Goal: Information Seeking & Learning: Check status

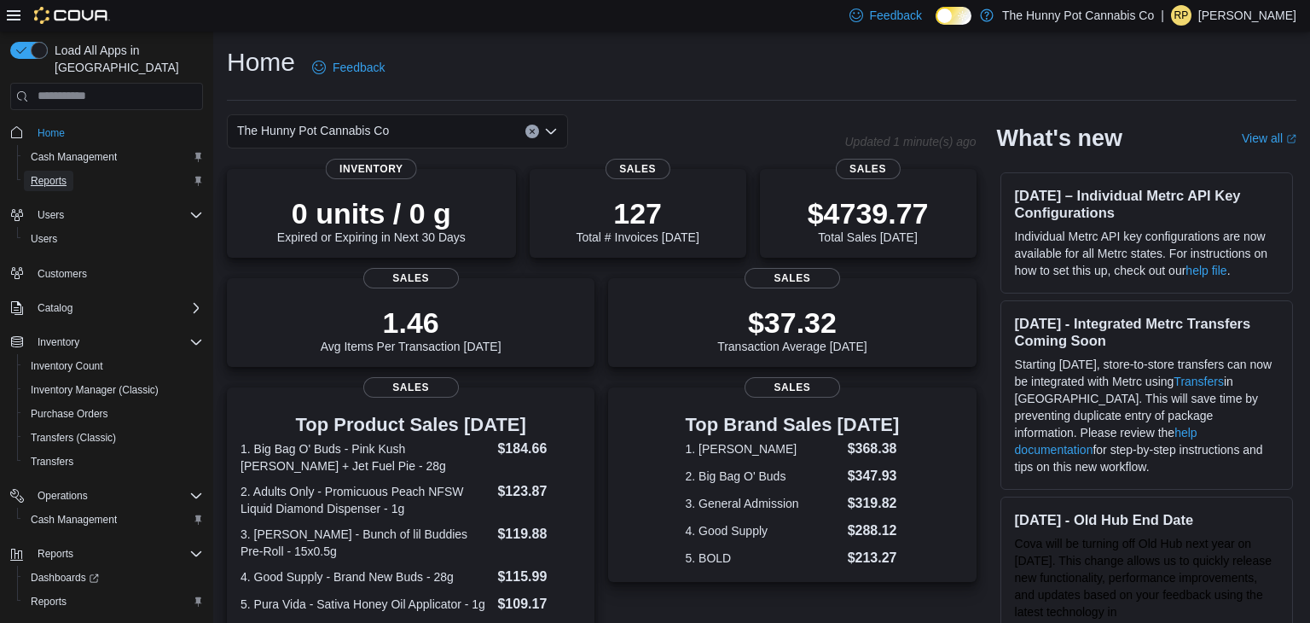
click at [45, 172] on span "Reports" at bounding box center [49, 181] width 36 height 20
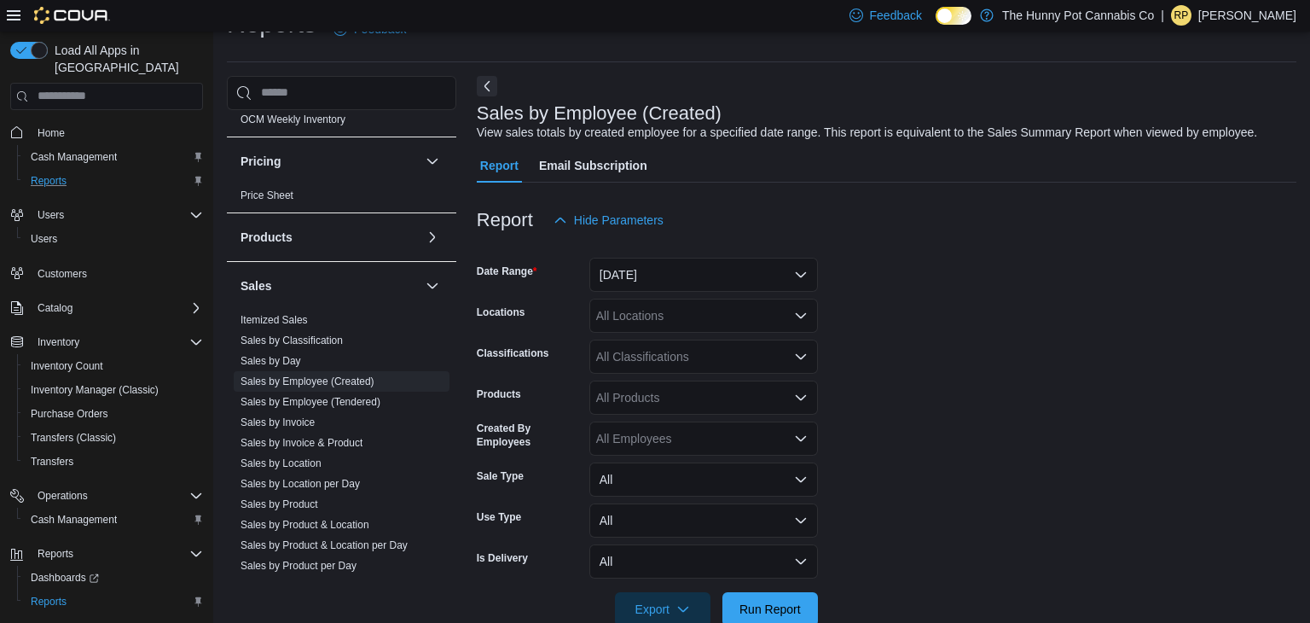
scroll to position [689, 0]
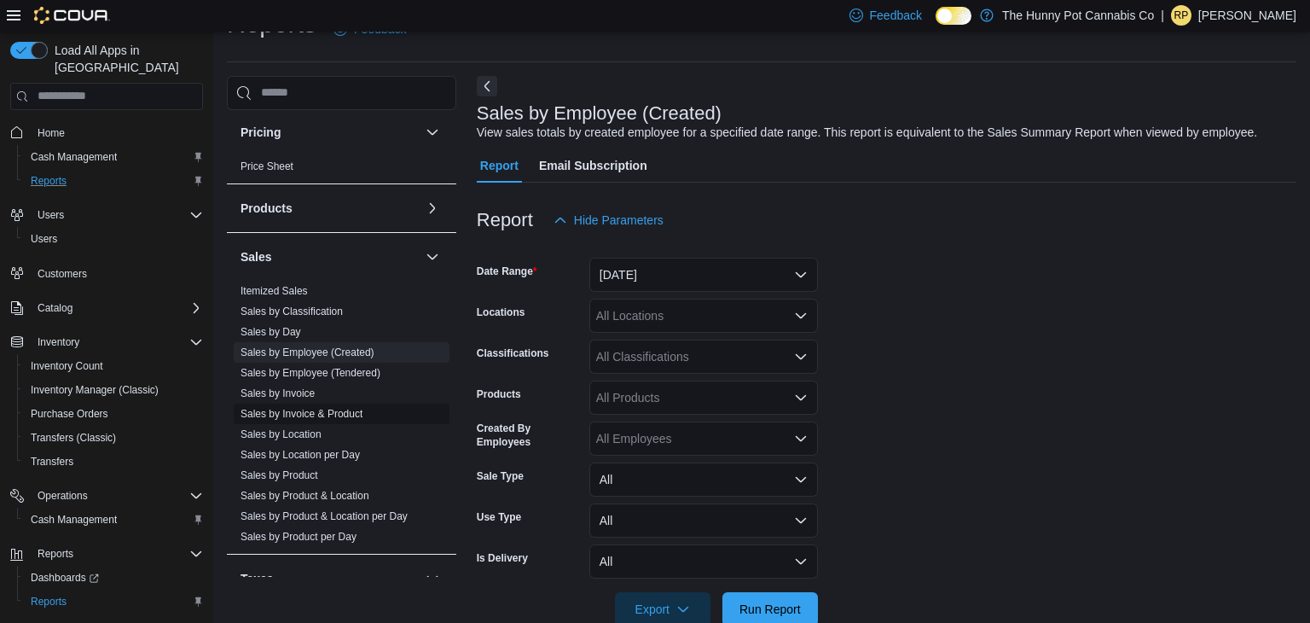
click at [339, 414] on link "Sales by Invoice & Product" at bounding box center [302, 414] width 122 height 12
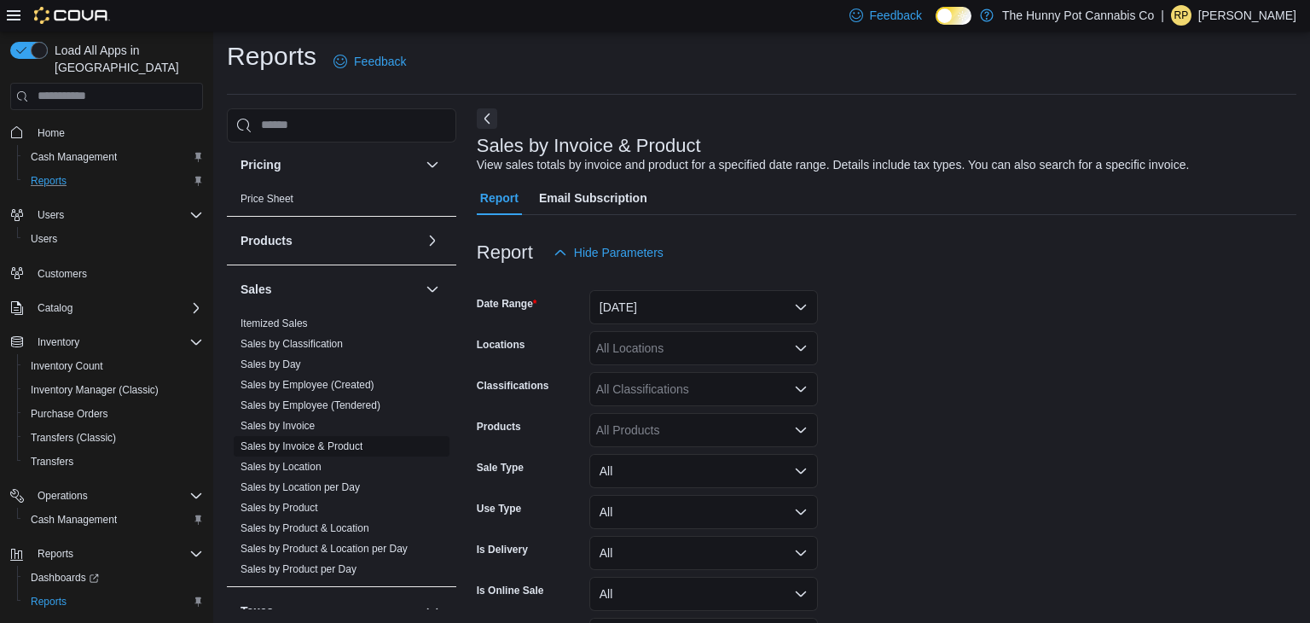
scroll to position [38, 0]
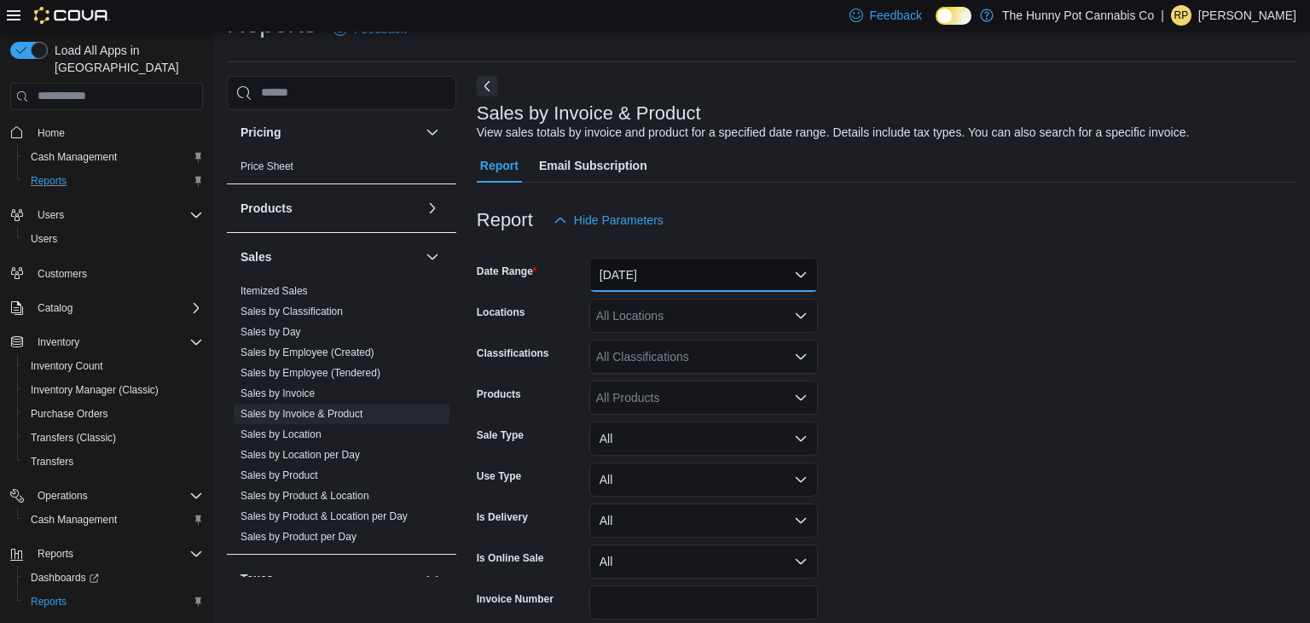
click at [733, 275] on button "Yesterday" at bounding box center [703, 275] width 229 height 34
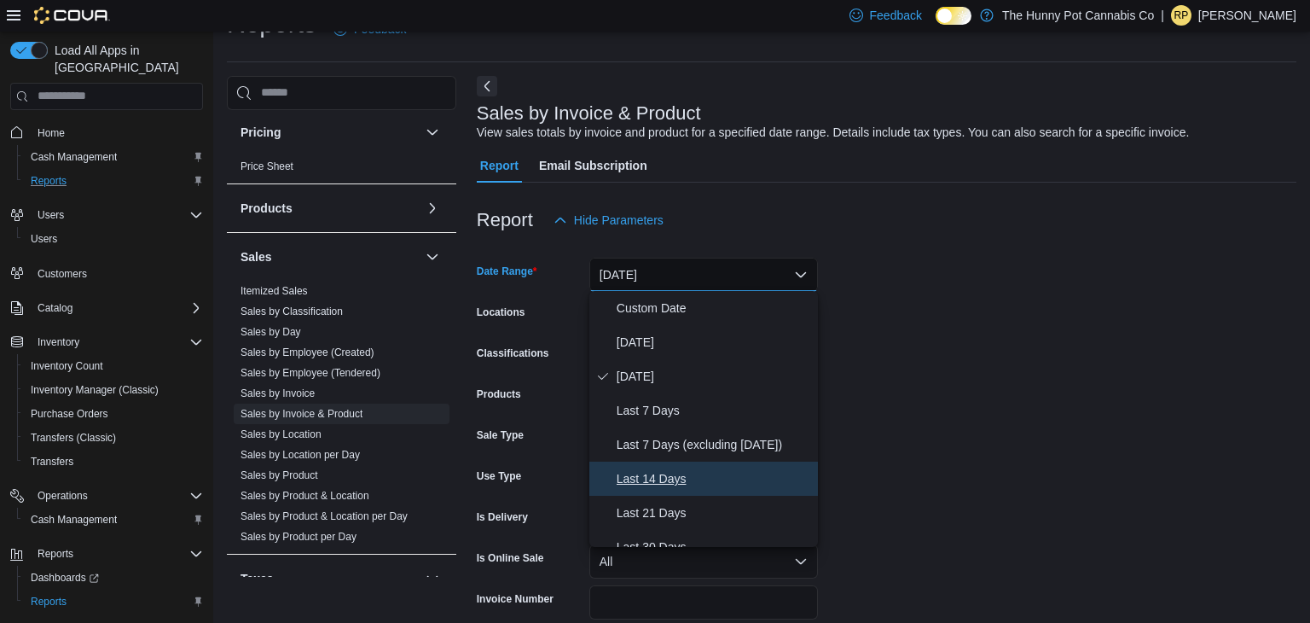
click at [666, 473] on span "Last 14 Days" at bounding box center [714, 478] width 194 height 20
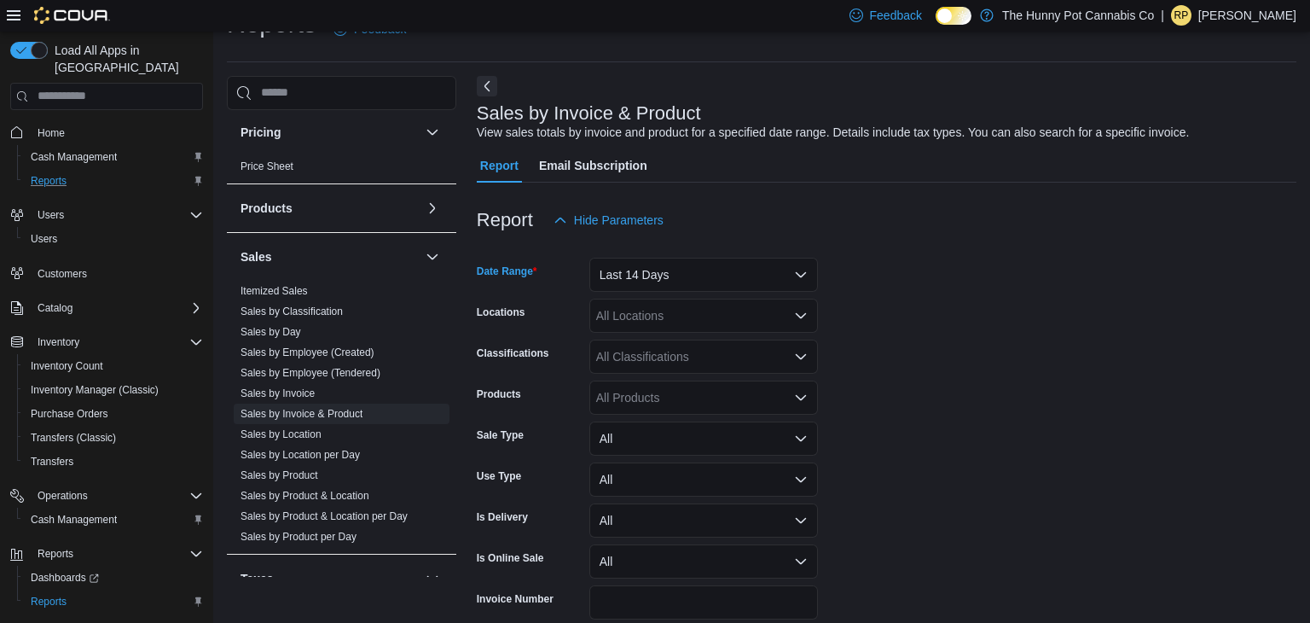
click at [696, 321] on div "All Locations" at bounding box center [703, 315] width 229 height 34
type input "***"
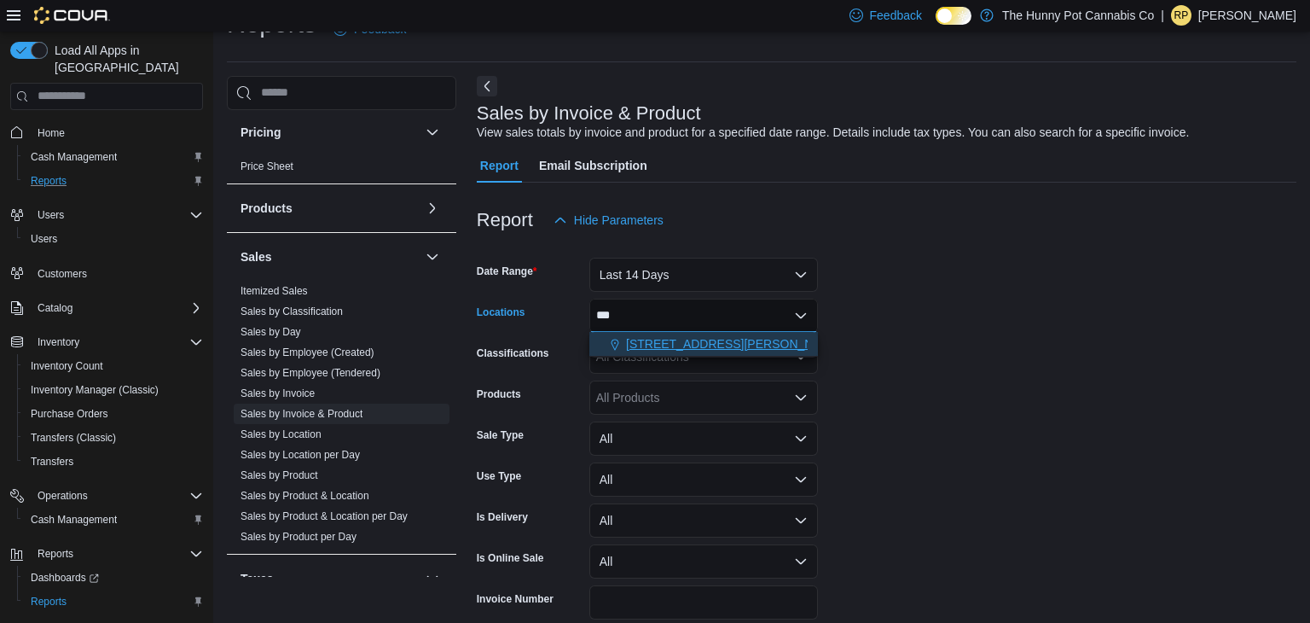
click at [709, 333] on button "101 James Snow Pkwy" at bounding box center [703, 344] width 229 height 25
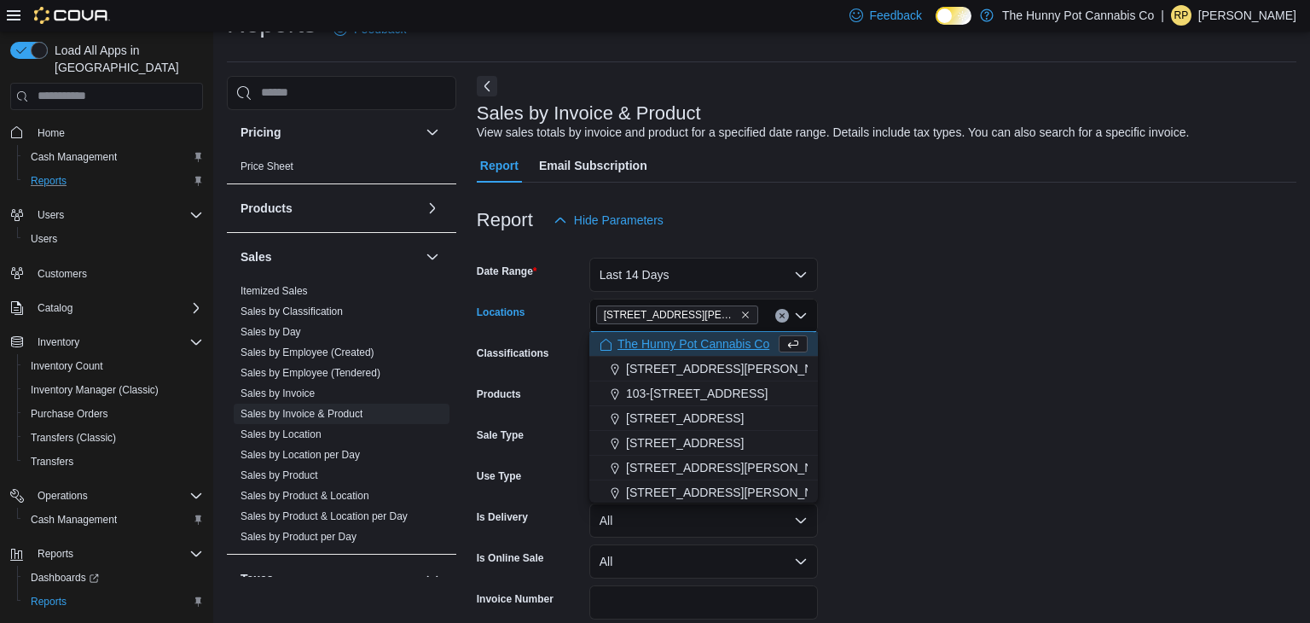
click at [1032, 328] on form "Date Range Last 14 Days Locations 101 James Snow Pkwy Combo box. Selected. 101 …" at bounding box center [887, 452] width 820 height 430
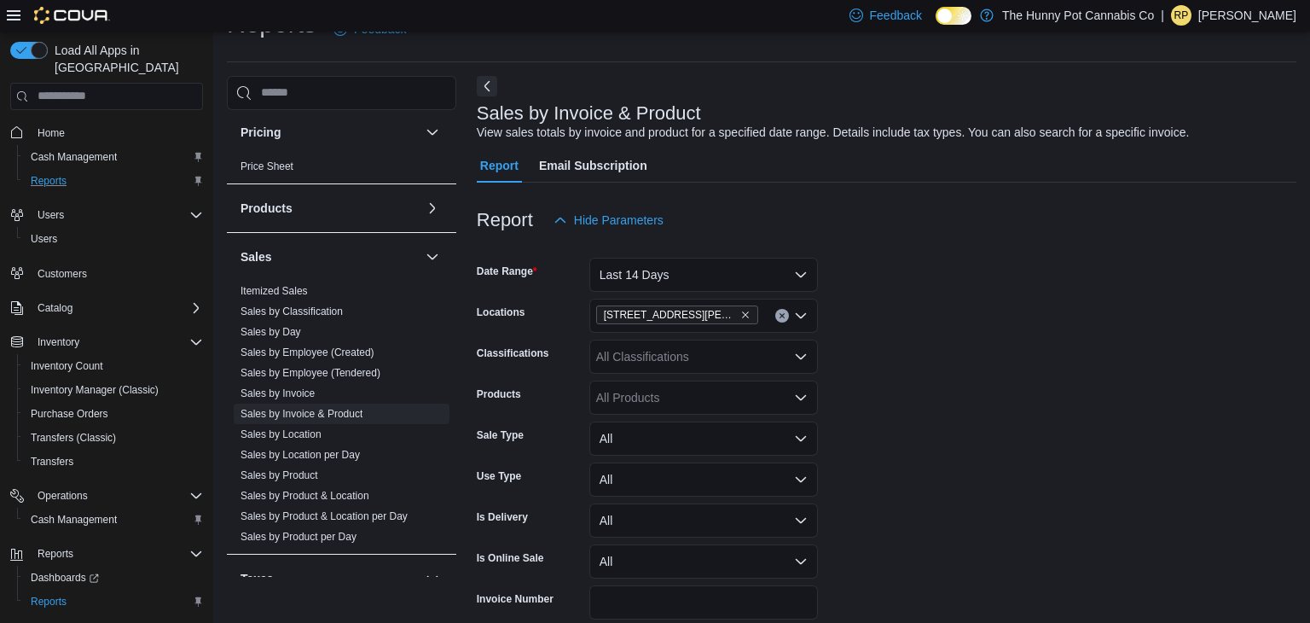
scroll to position [116, 0]
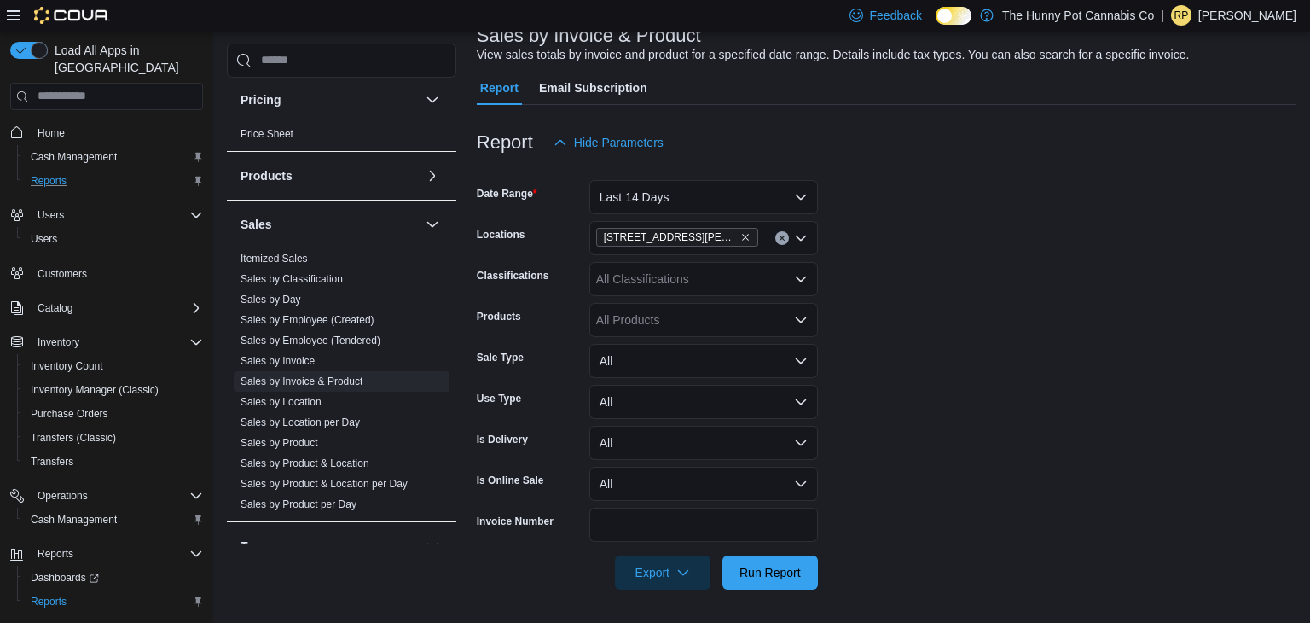
click at [708, 330] on div "All Products" at bounding box center [703, 320] width 229 height 34
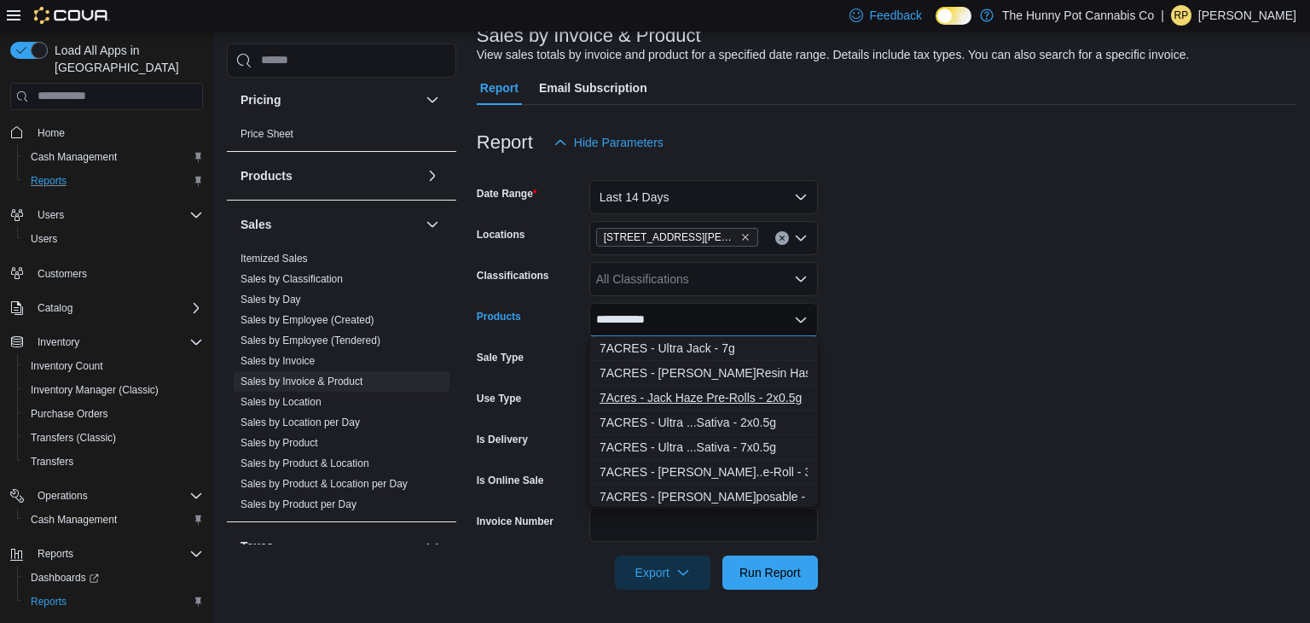
type input "**********"
click at [682, 399] on div "7Acres - Jack Haze Pre-Rolls - 2x0.5g" at bounding box center [704, 397] width 208 height 17
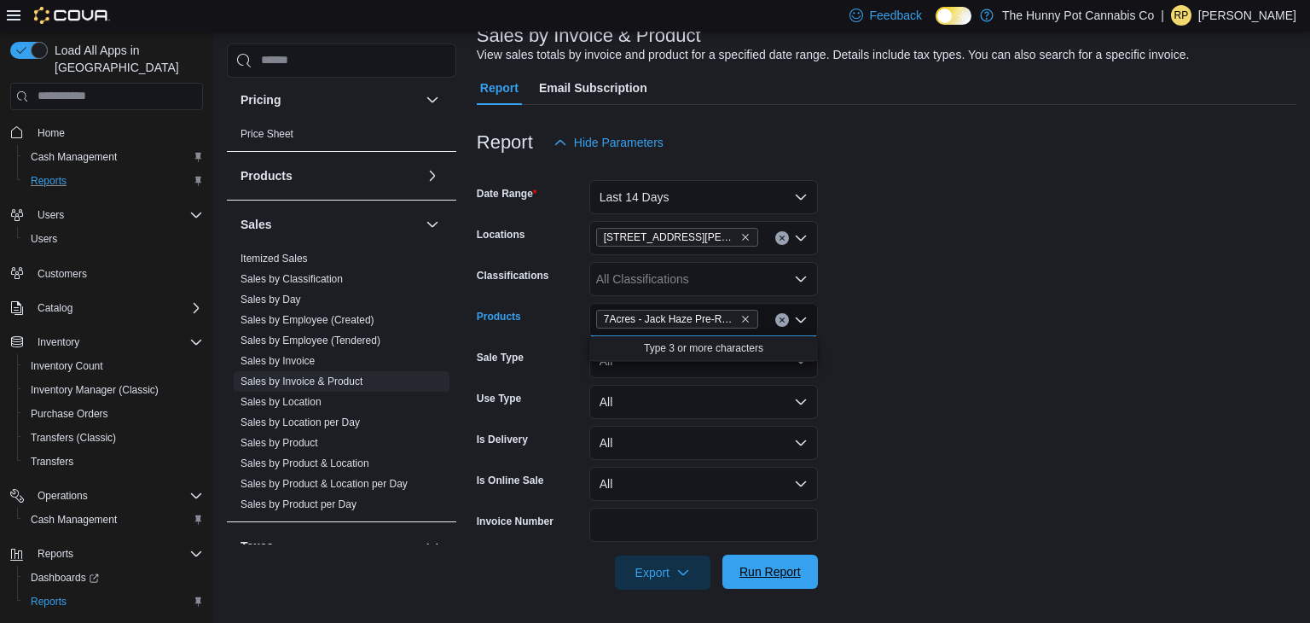
click at [790, 577] on span "Run Report" at bounding box center [769, 571] width 61 height 17
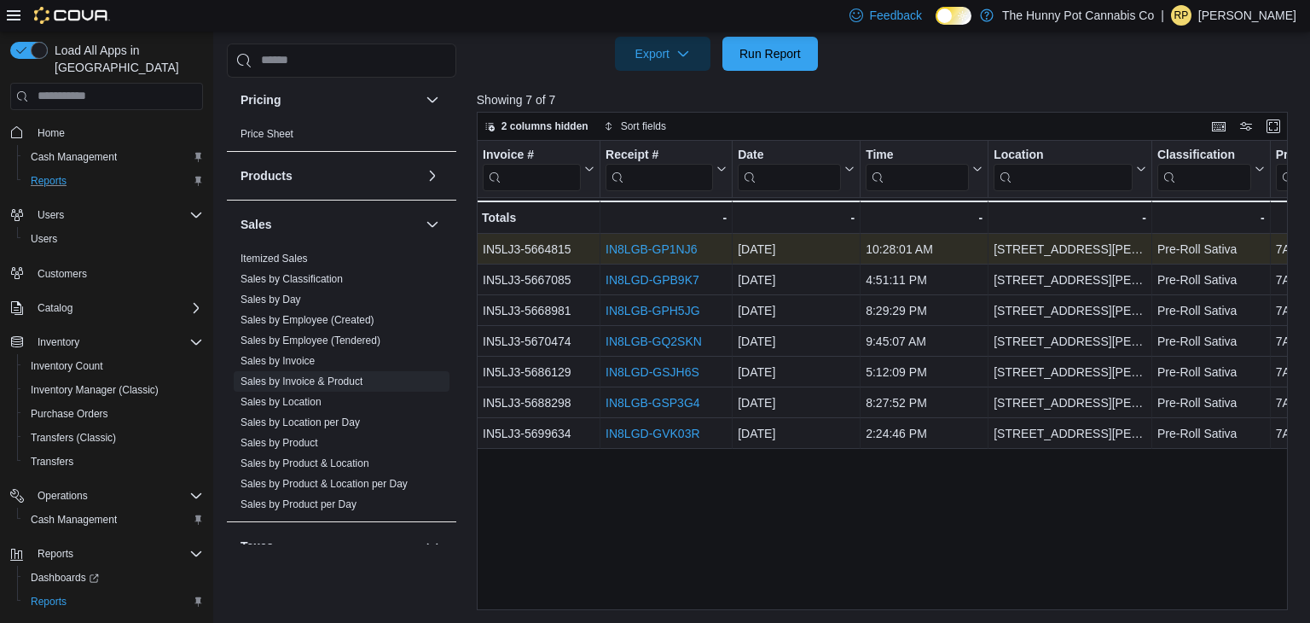
click at [666, 252] on link "IN8LGB-GP1NJ6" at bounding box center [651, 249] width 91 height 14
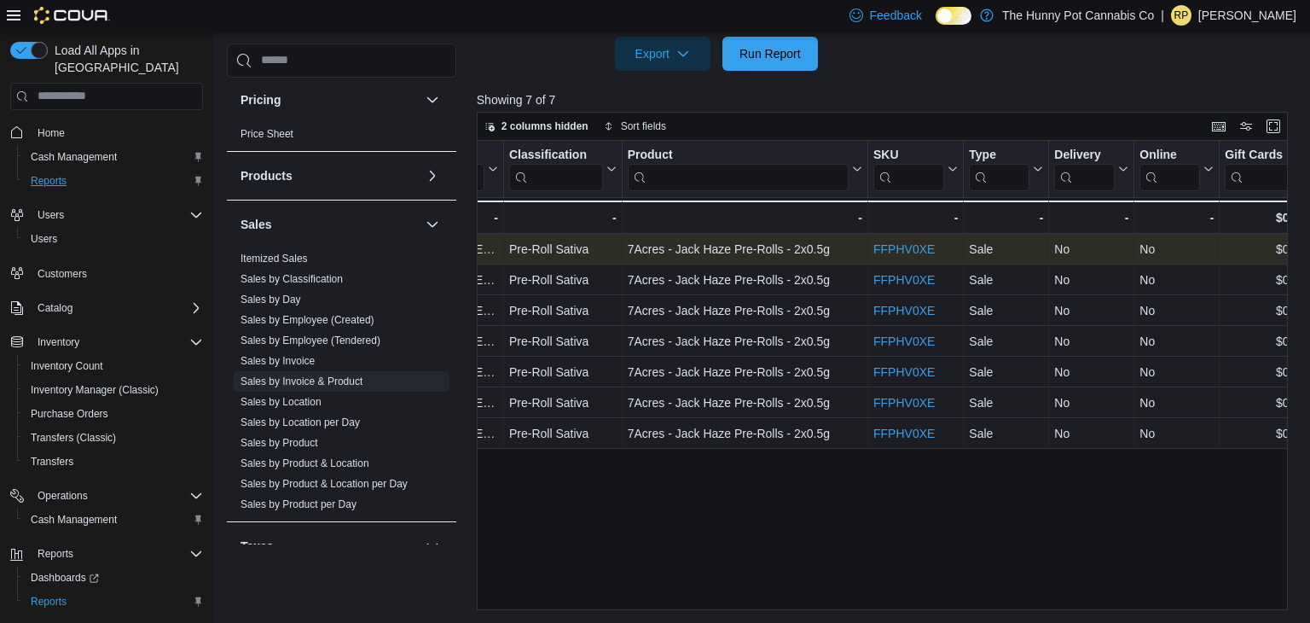
scroll to position [0, 0]
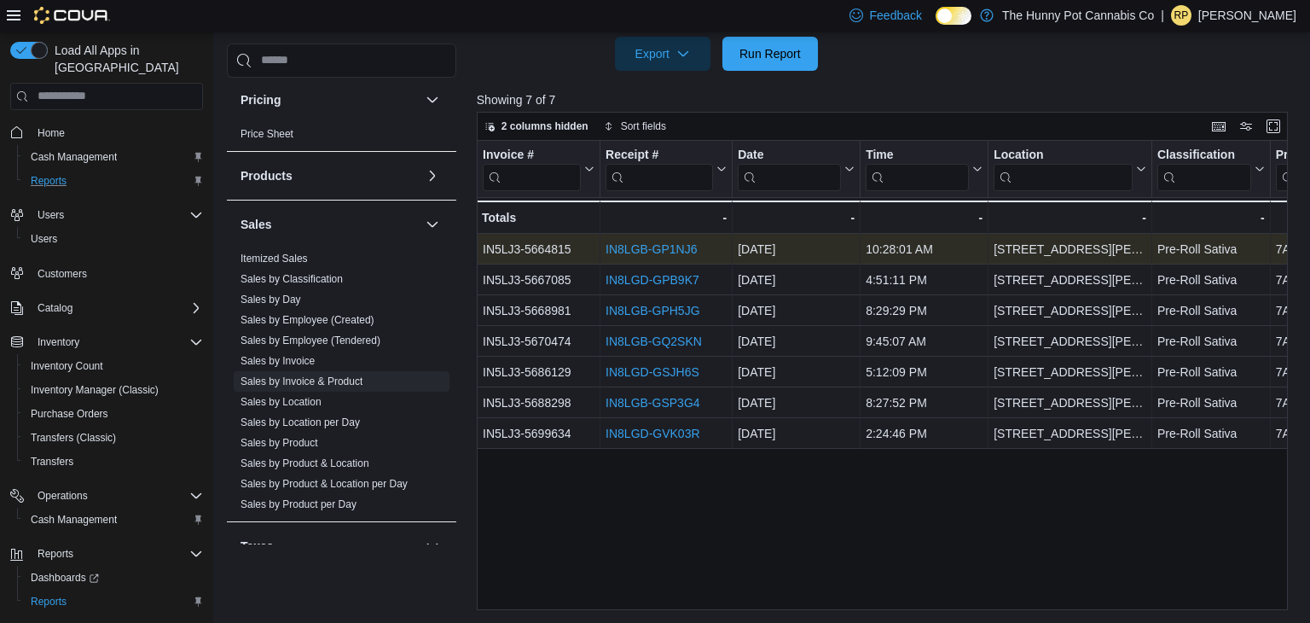
click at [658, 251] on link "IN8LGB-GP1NJ6" at bounding box center [651, 249] width 91 height 14
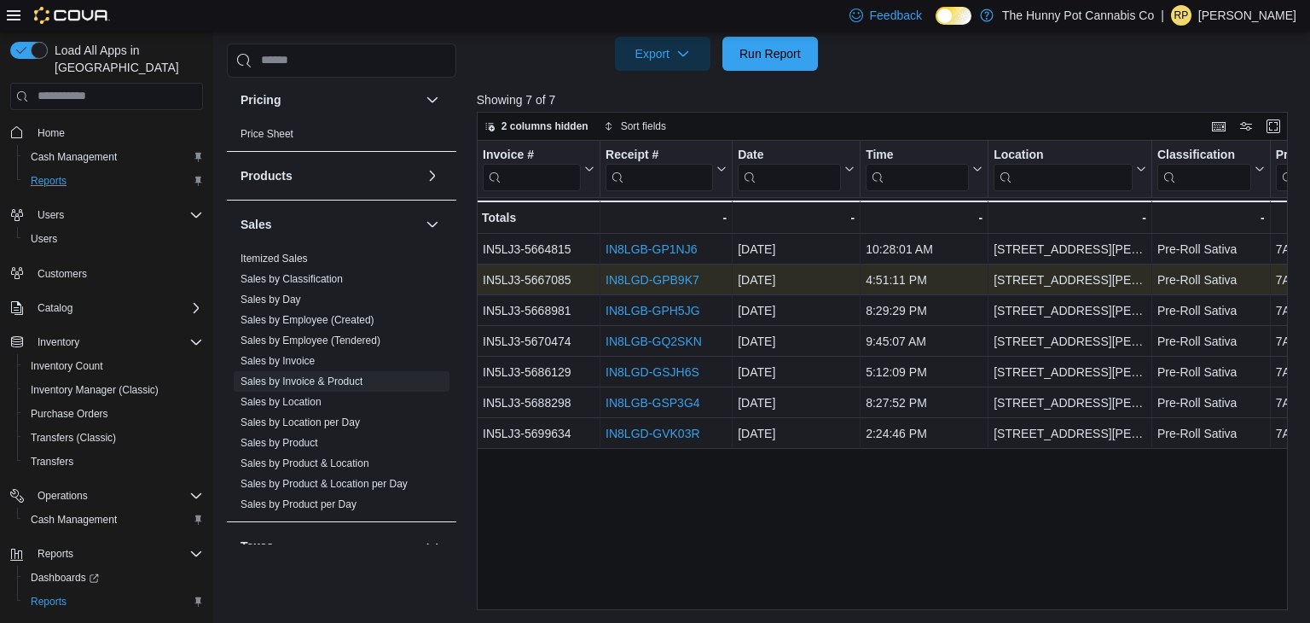
click at [643, 281] on link "IN8LGD-GPB9K7" at bounding box center [653, 280] width 94 height 14
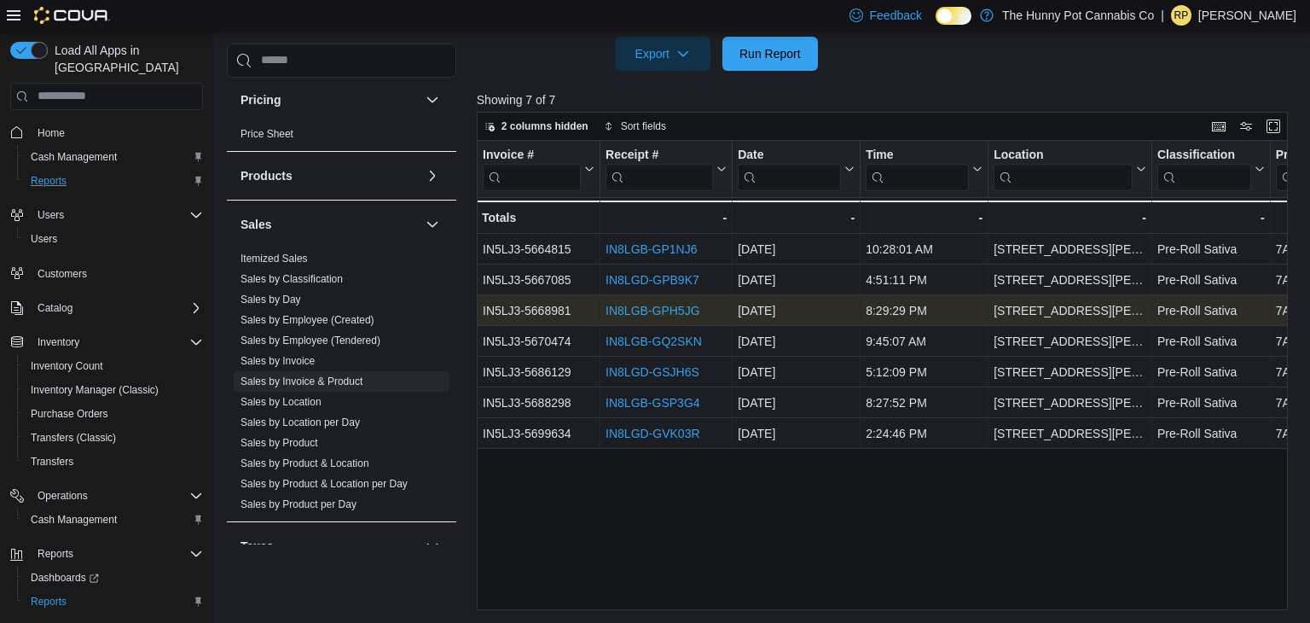
click at [681, 316] on link "IN8LGB-GPH5JG" at bounding box center [653, 311] width 94 height 14
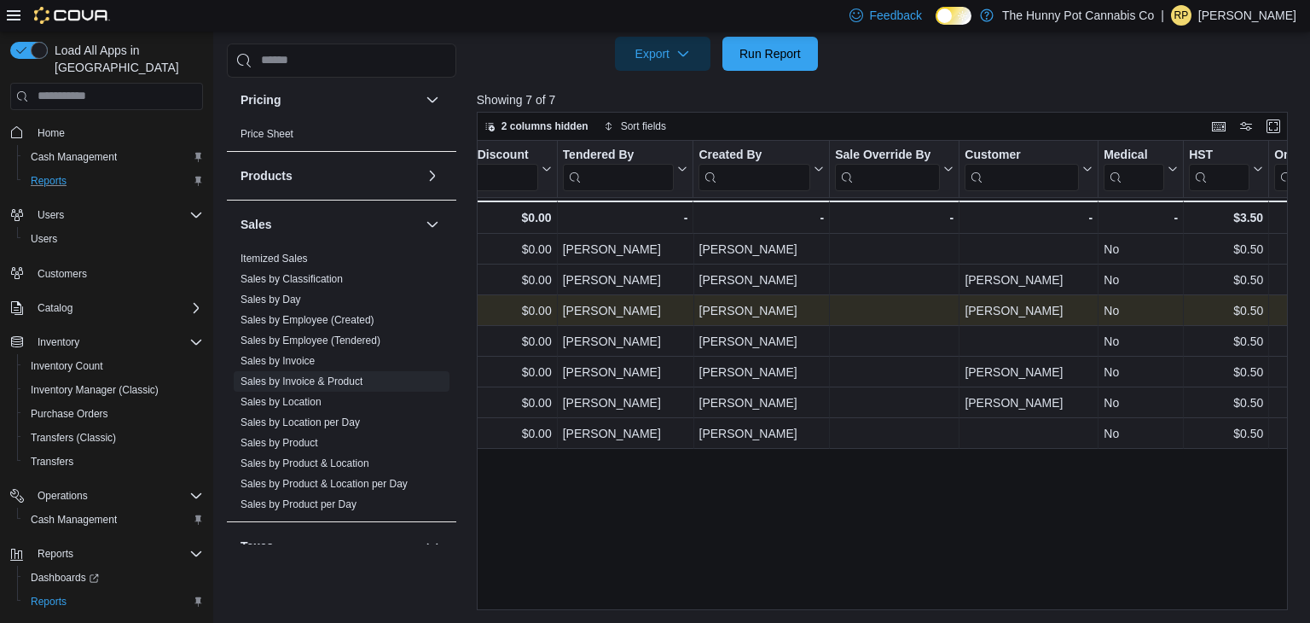
scroll to position [0, 2091]
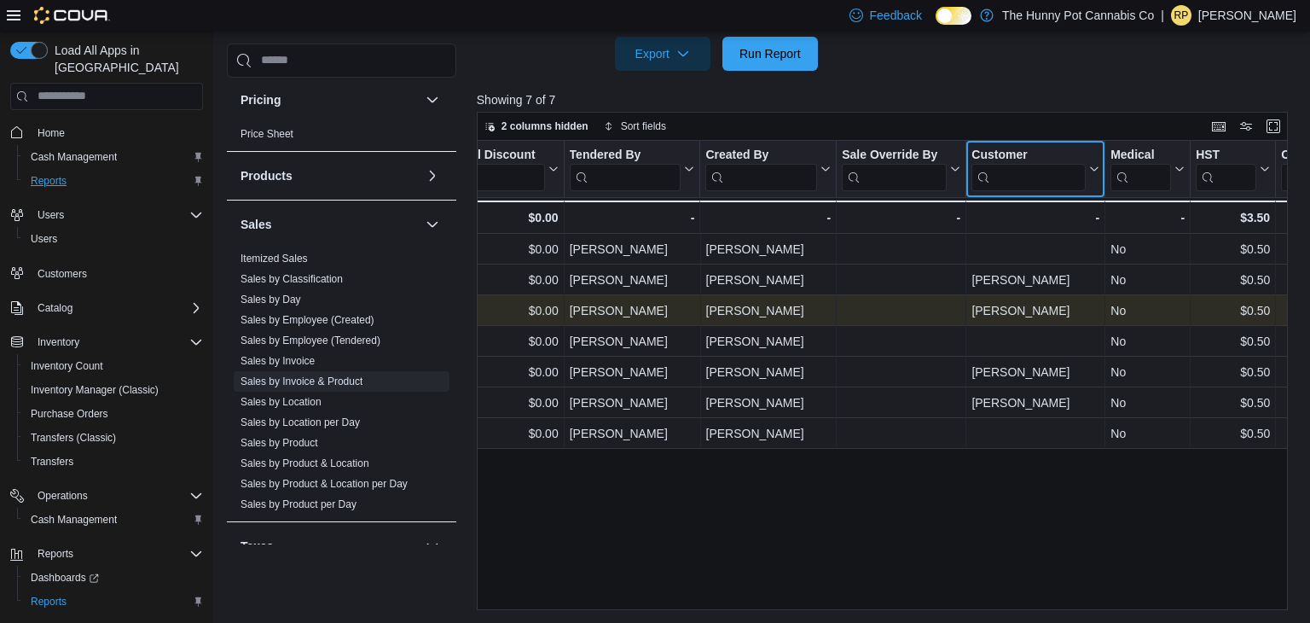
click at [1011, 170] on input "search" at bounding box center [1028, 176] width 114 height 27
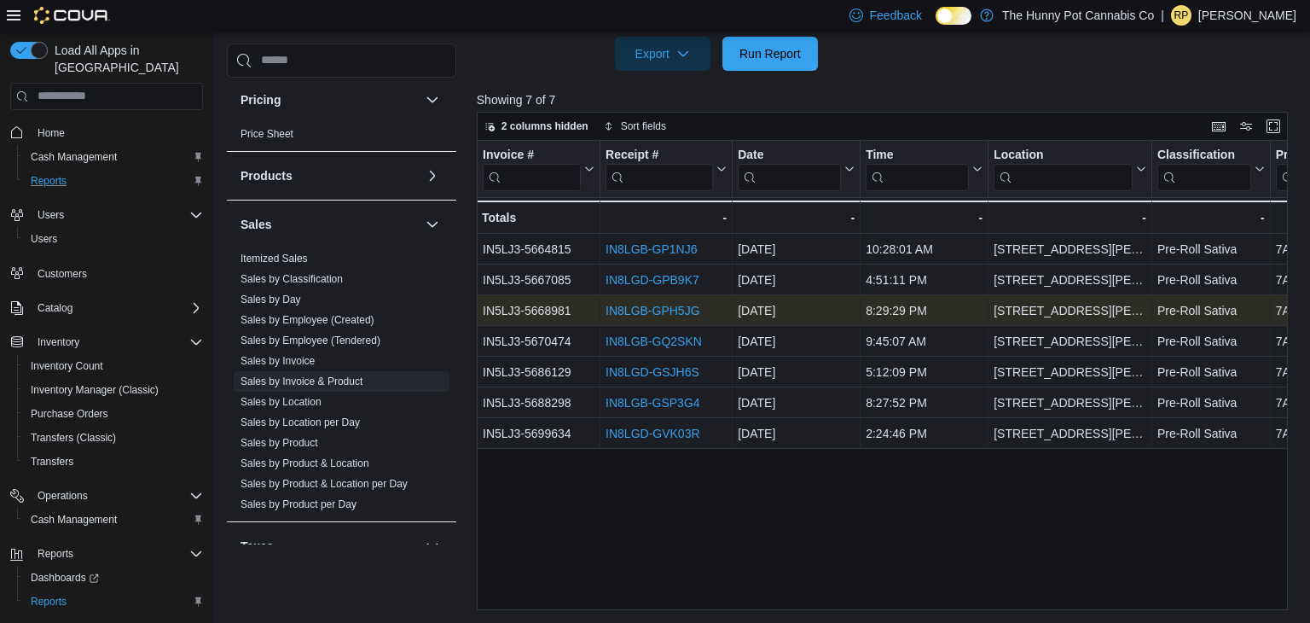
scroll to position [0, 0]
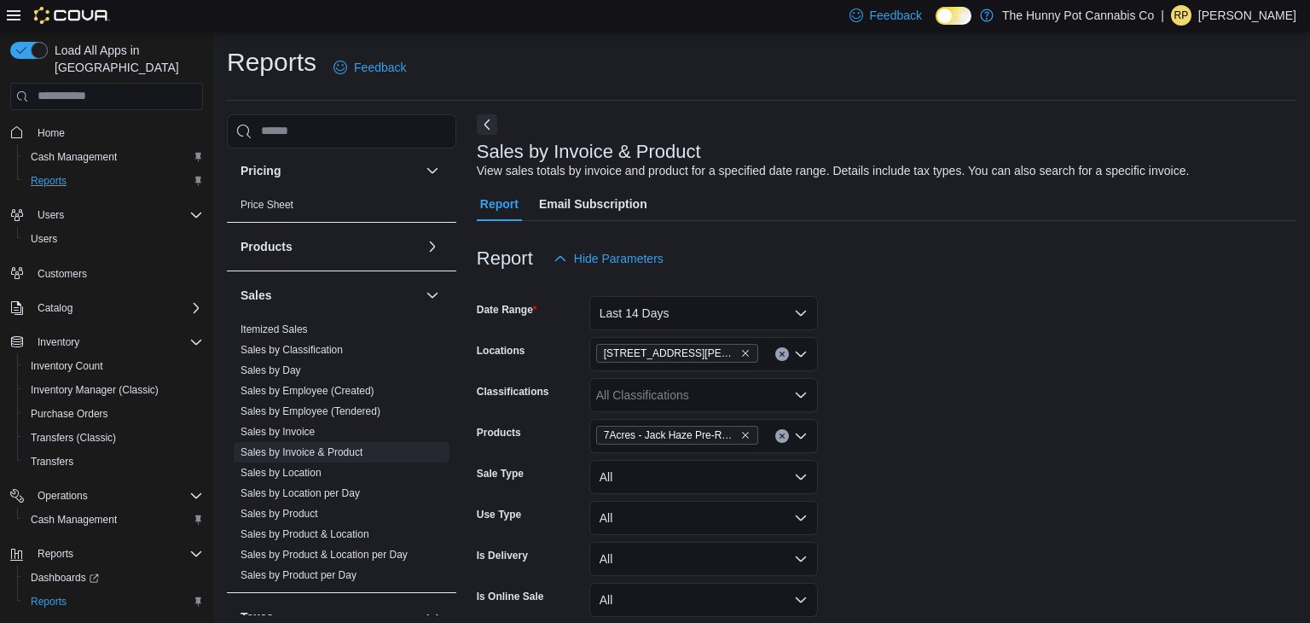
click at [783, 440] on button "Clear input" at bounding box center [782, 436] width 14 height 14
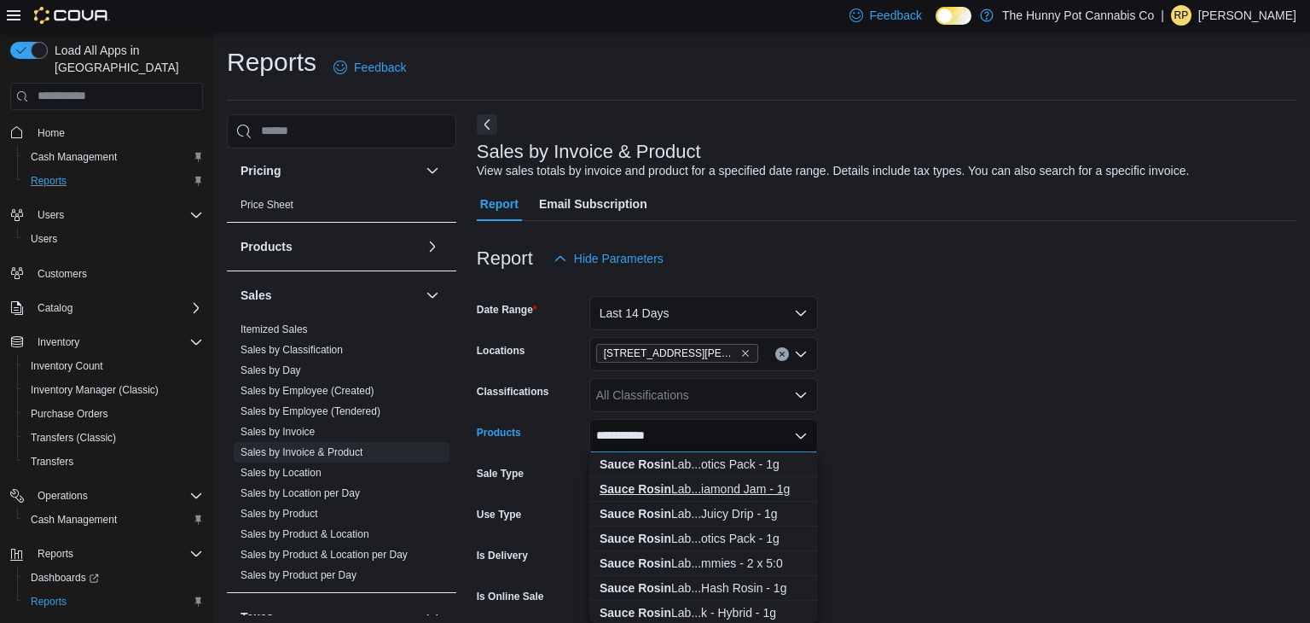
type input "**********"
click at [757, 488] on div "Sauce Rosin Lab...iamond Jam - 1g" at bounding box center [704, 488] width 208 height 17
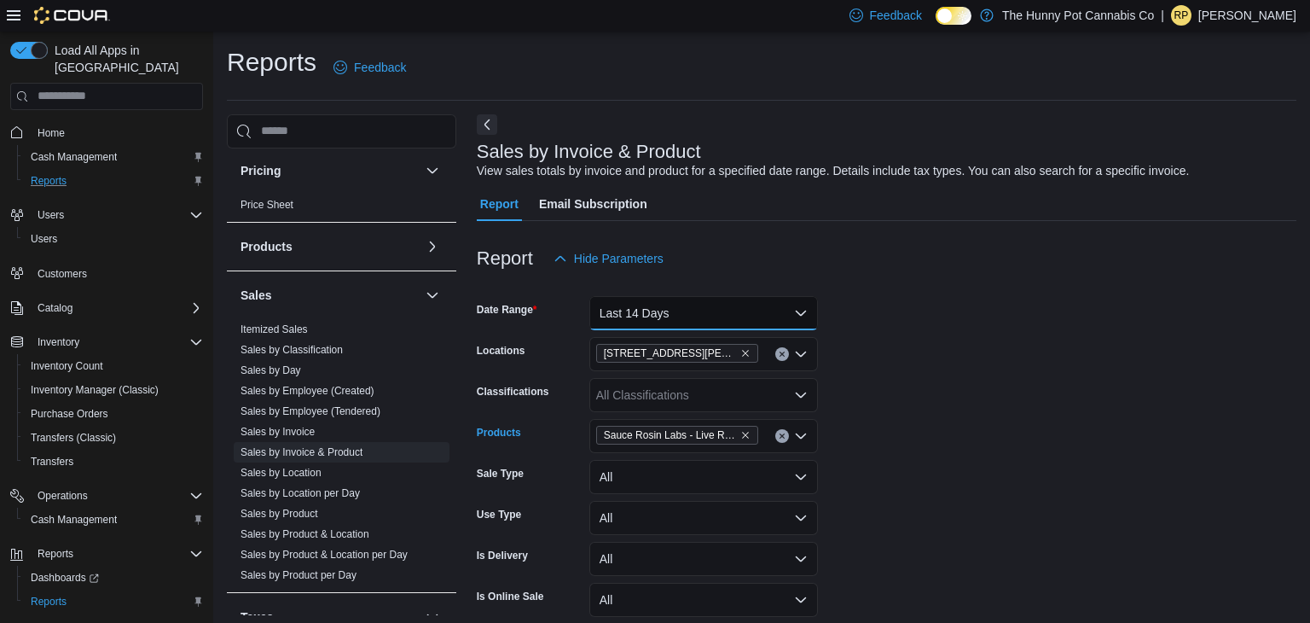
click at [756, 307] on button "Last 14 Days" at bounding box center [703, 313] width 229 height 34
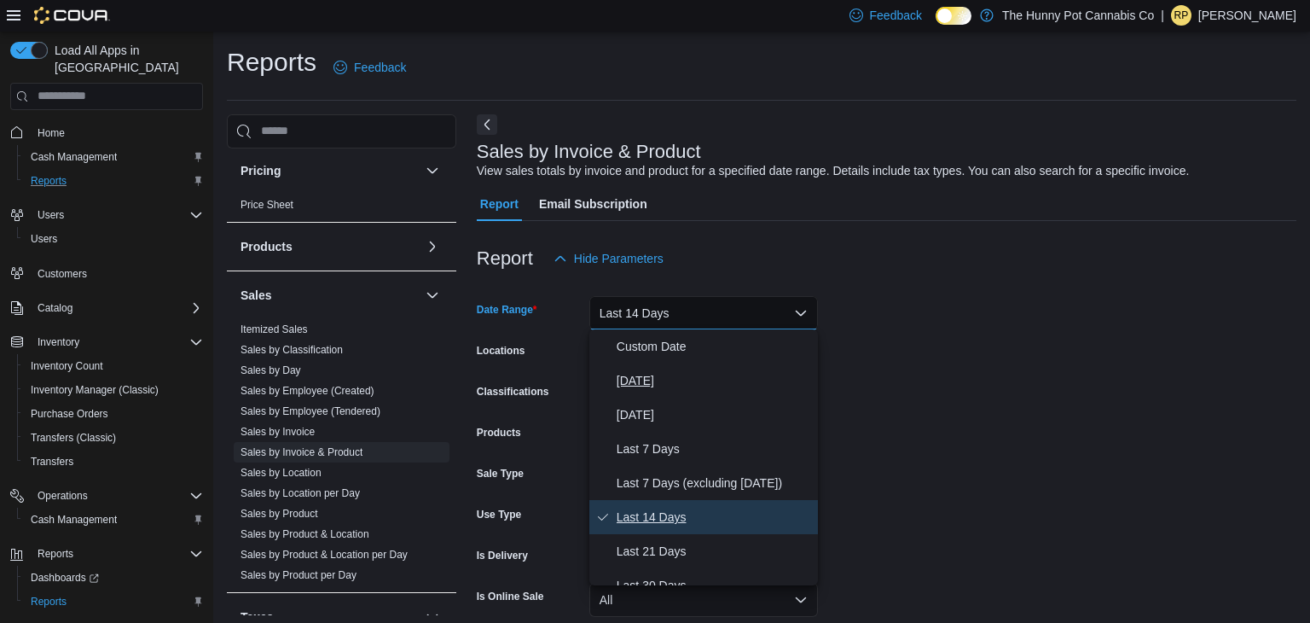
scroll to position [256, 0]
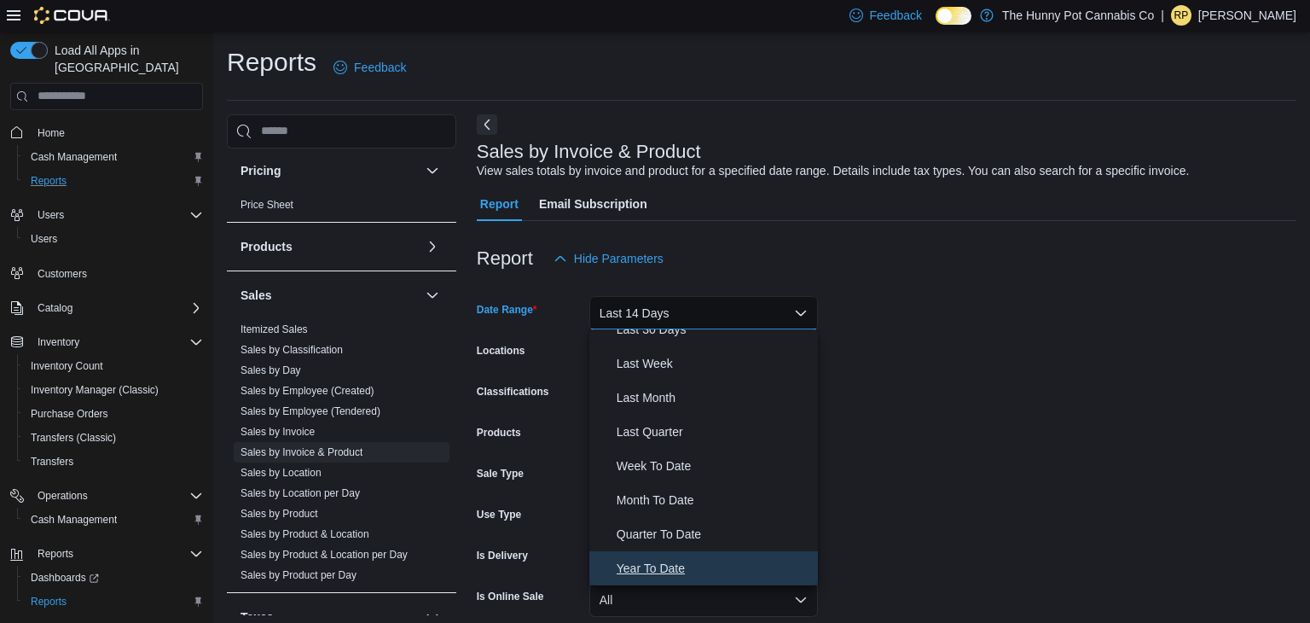
click at [667, 567] on span "Year To Date" at bounding box center [714, 568] width 194 height 20
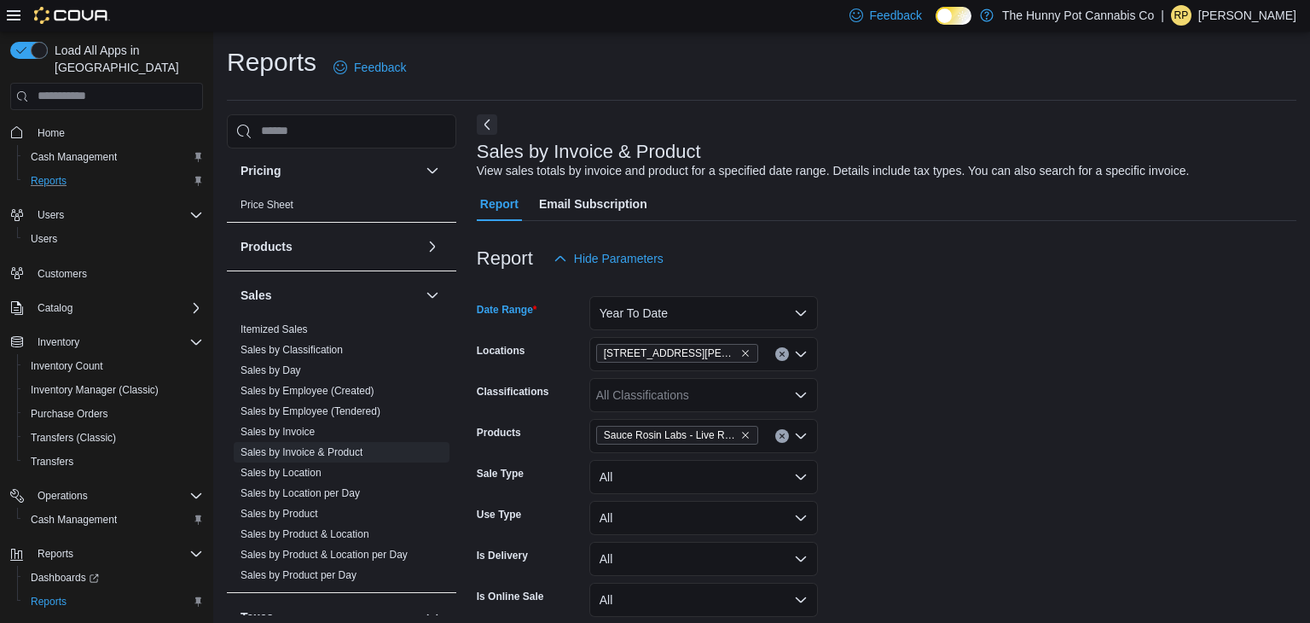
click at [934, 410] on form "Date Range Year To Date Locations 101 James Snow Pkwy Classifications All Class…" at bounding box center [887, 490] width 820 height 430
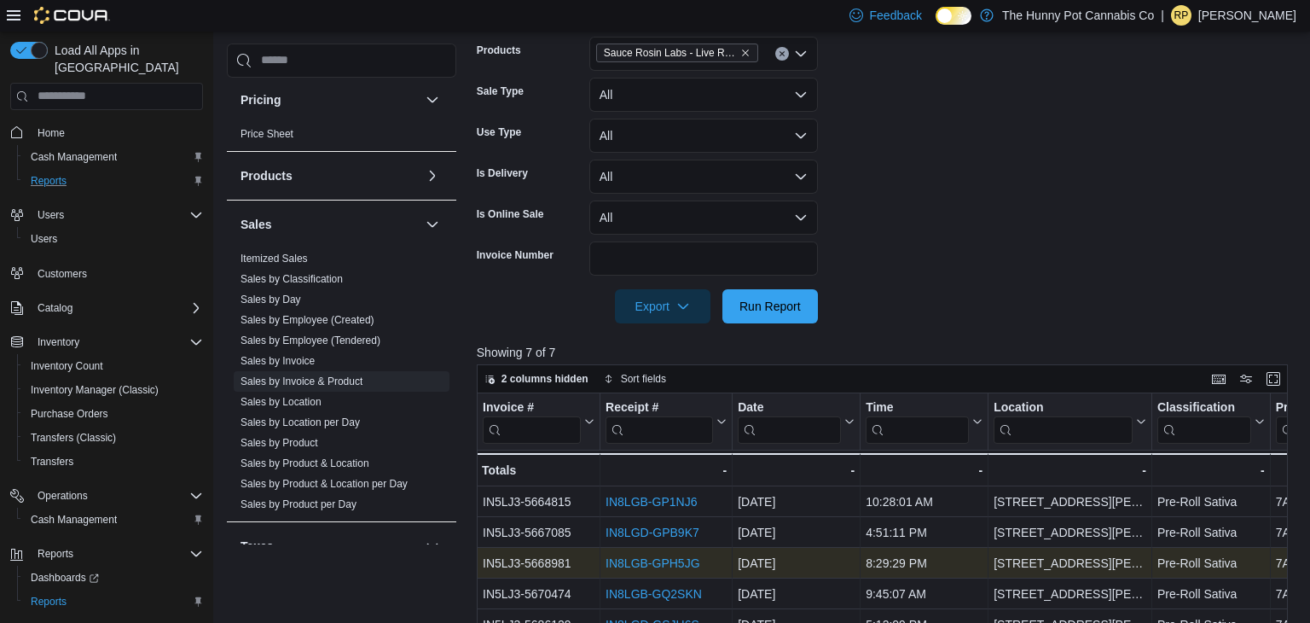
scroll to position [385, 0]
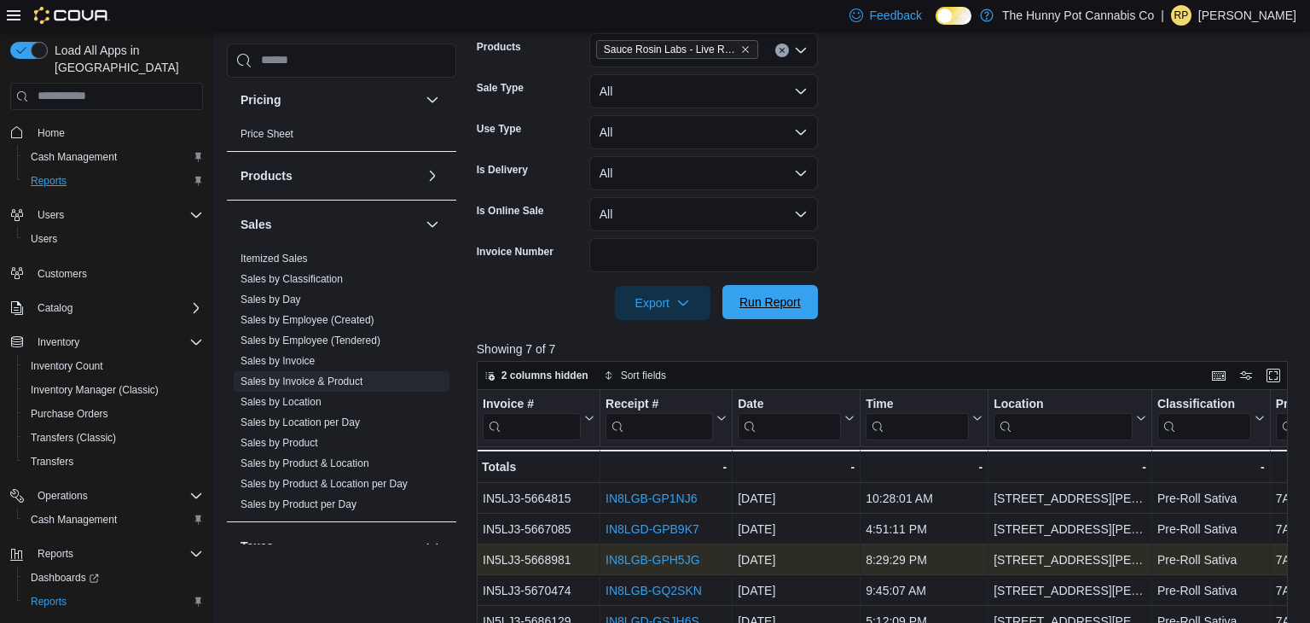
click at [783, 317] on span "Run Report" at bounding box center [770, 302] width 75 height 34
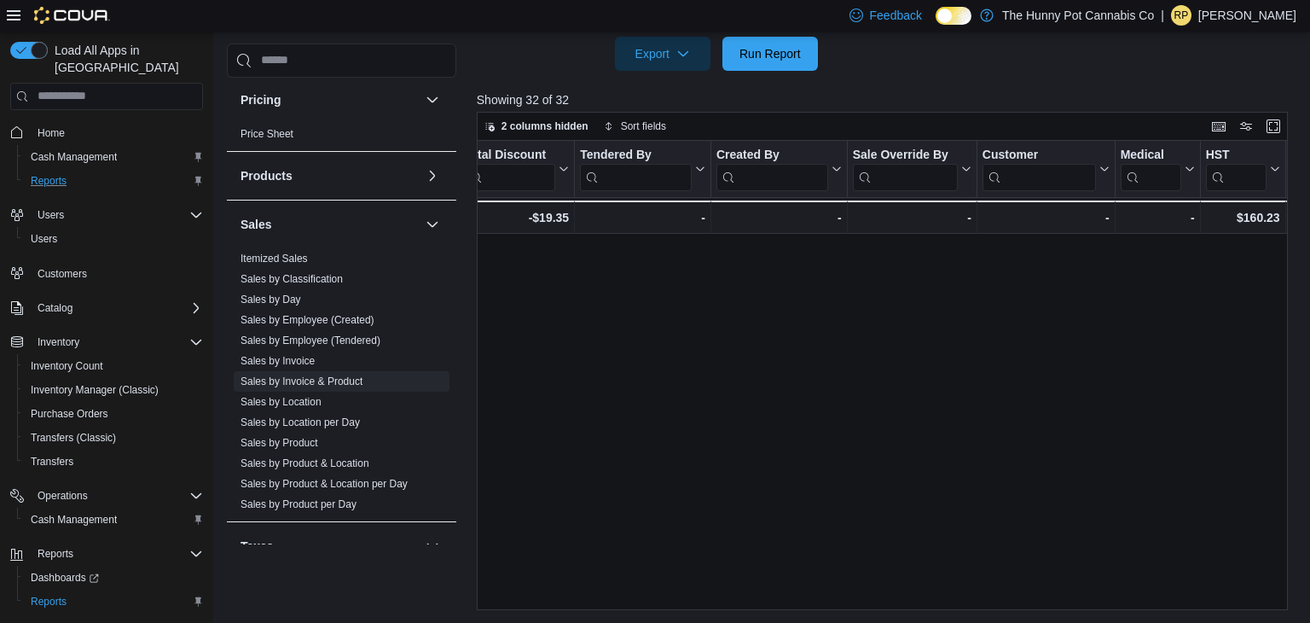
scroll to position [0, 2170]
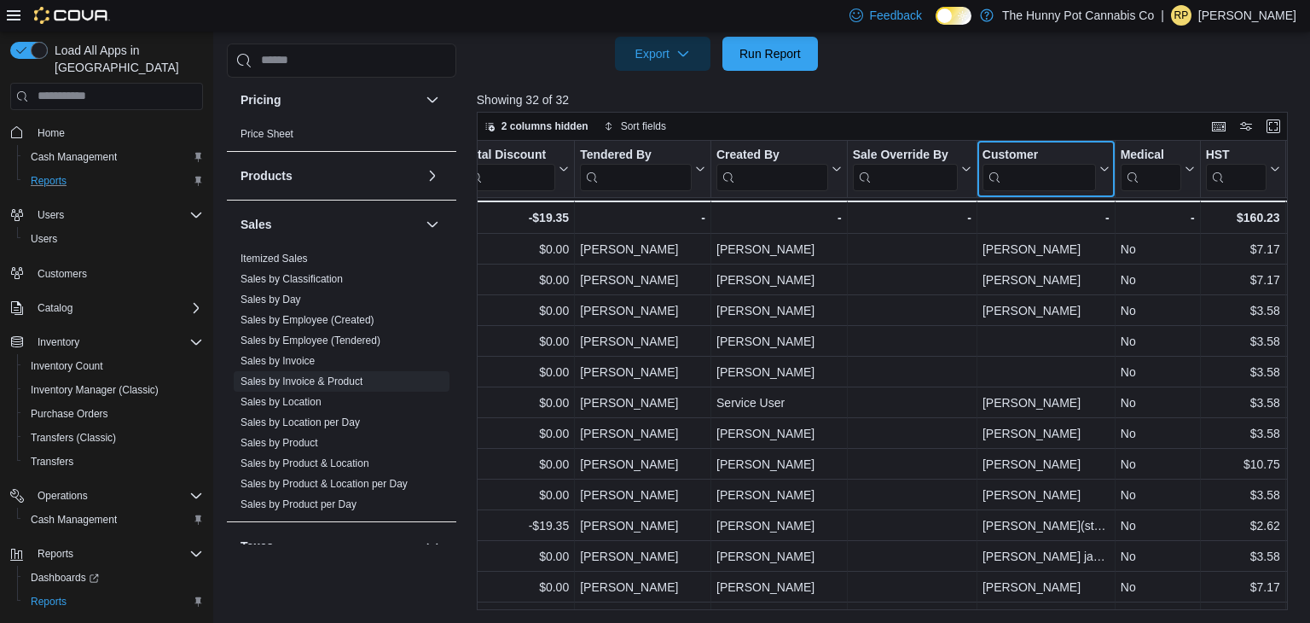
click at [1041, 182] on input "search" at bounding box center [1038, 176] width 113 height 27
type input "*"
click at [1017, 86] on div at bounding box center [887, 81] width 820 height 20
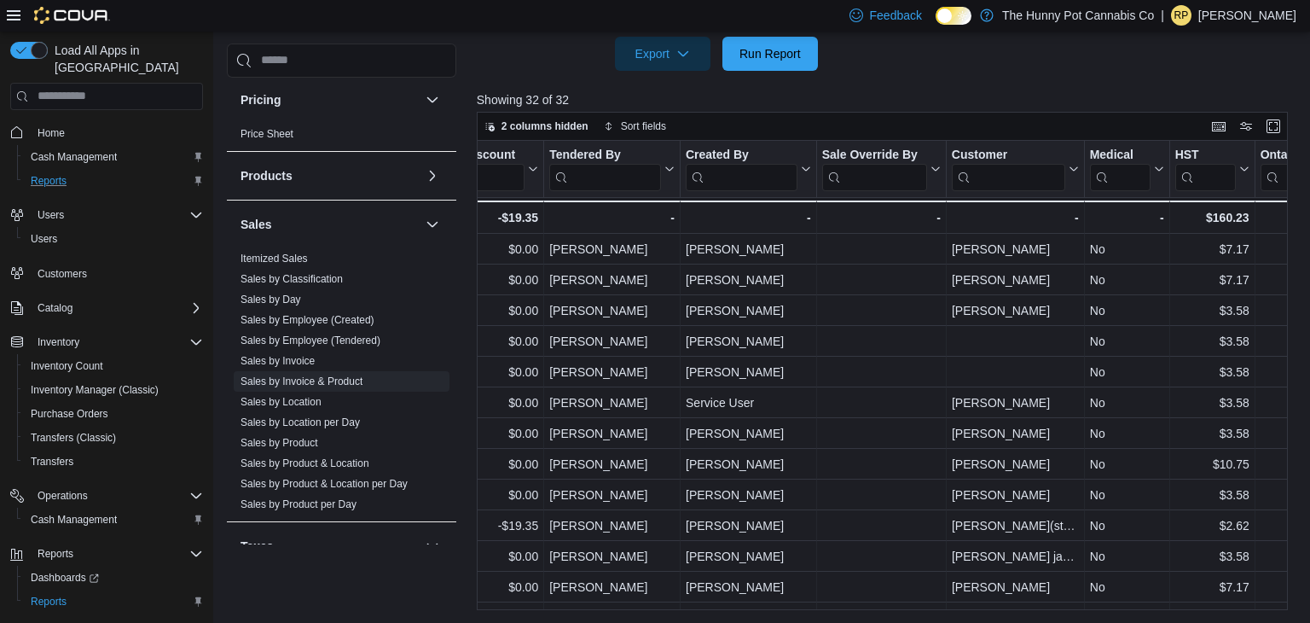
scroll to position [0, 2202]
click at [1011, 182] on input "search" at bounding box center [1007, 176] width 113 height 27
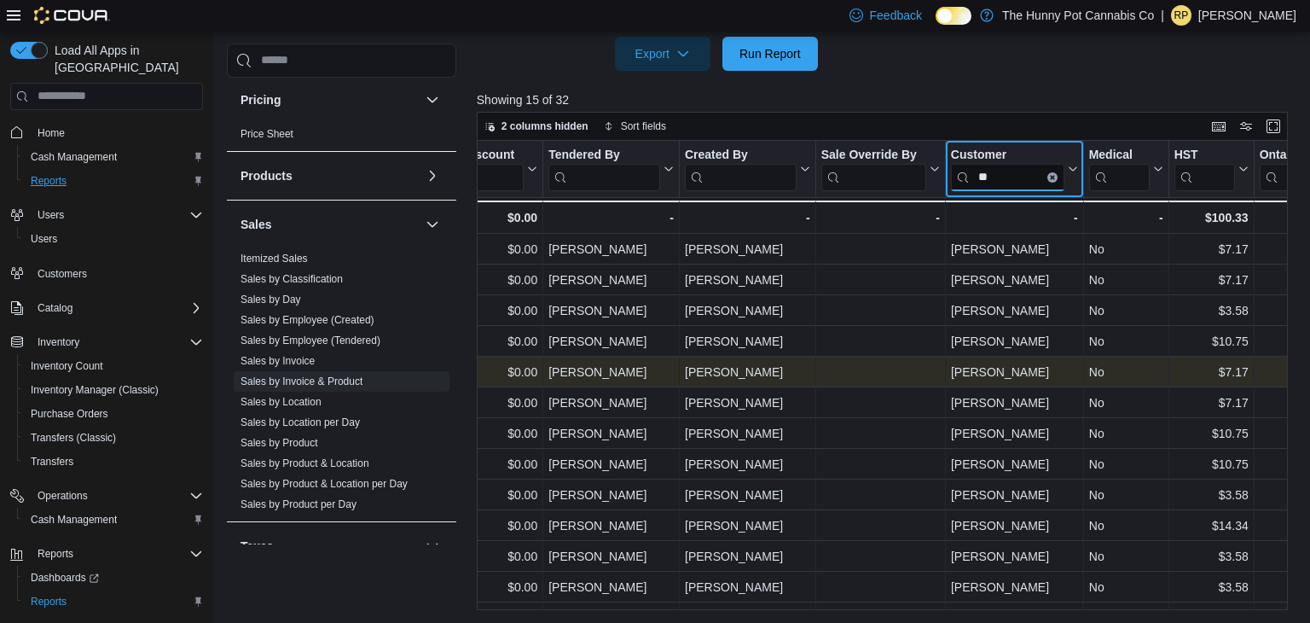
type input "*"
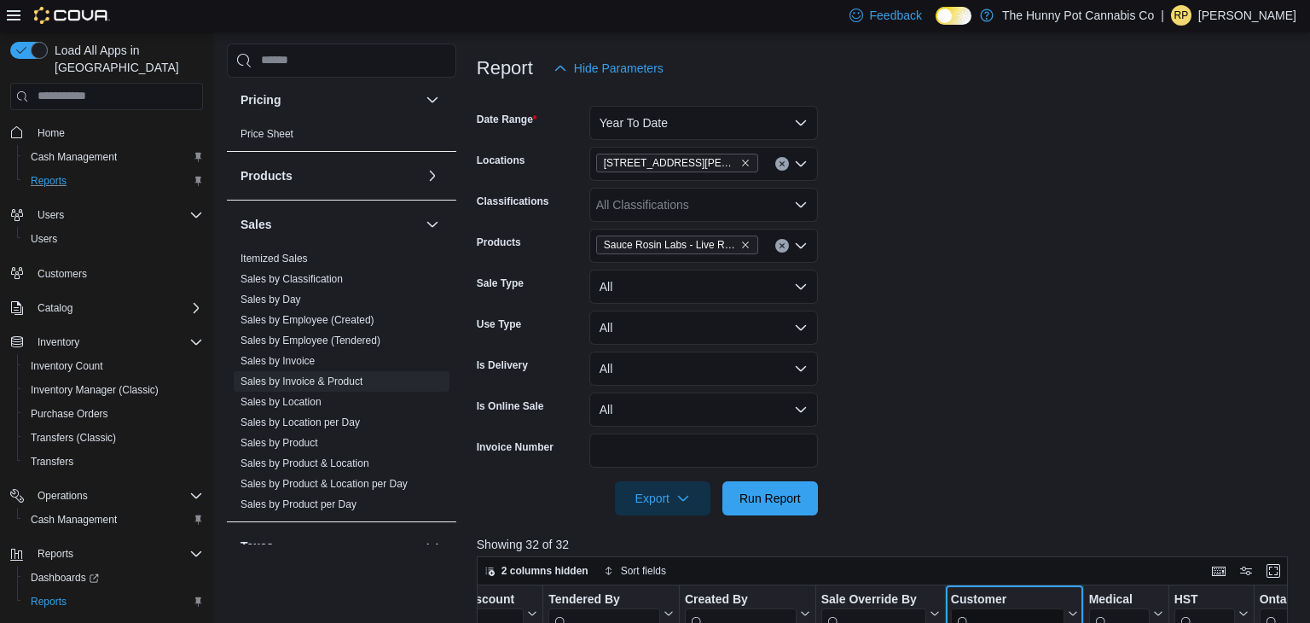
scroll to position [184, 0]
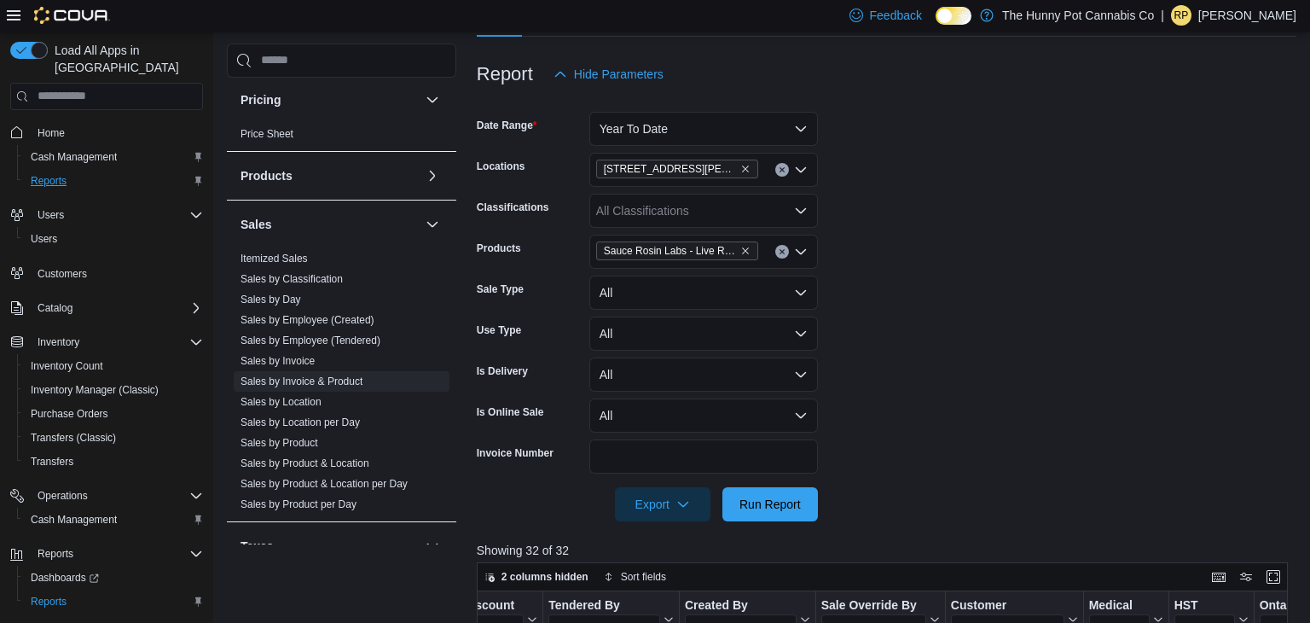
click at [787, 248] on button "Clear input" at bounding box center [782, 252] width 14 height 14
click at [782, 169] on icon "Clear input" at bounding box center [781, 169] width 4 height 4
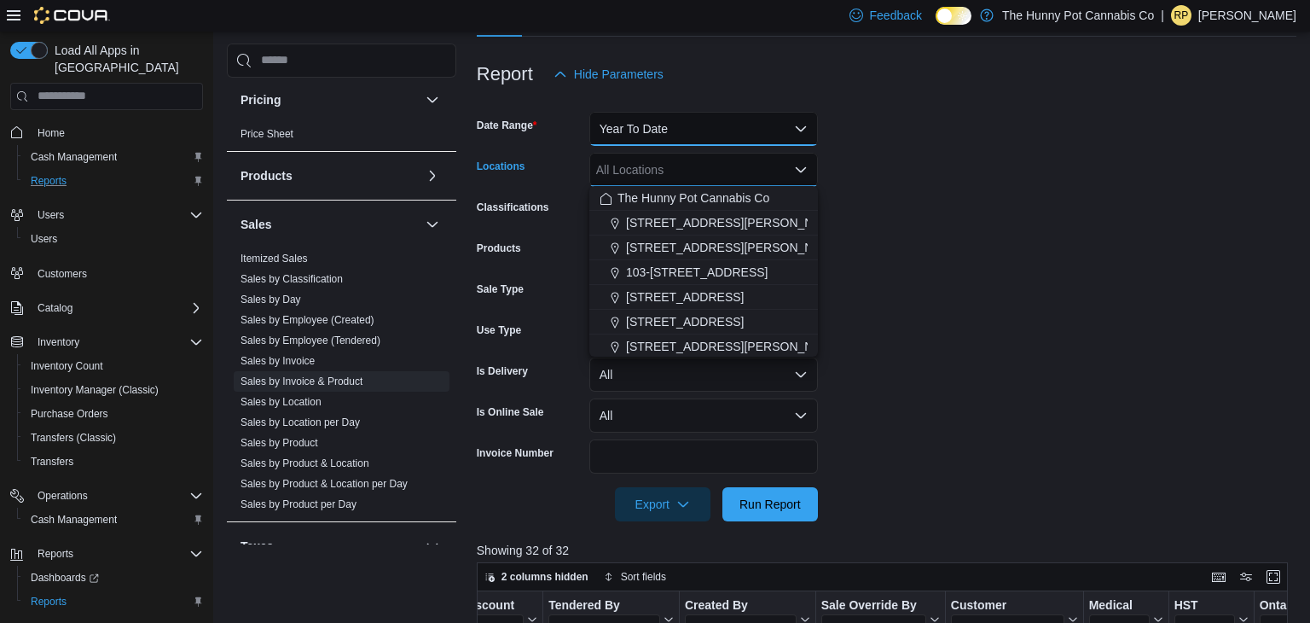
click at [753, 136] on button "Year To Date" at bounding box center [703, 129] width 229 height 34
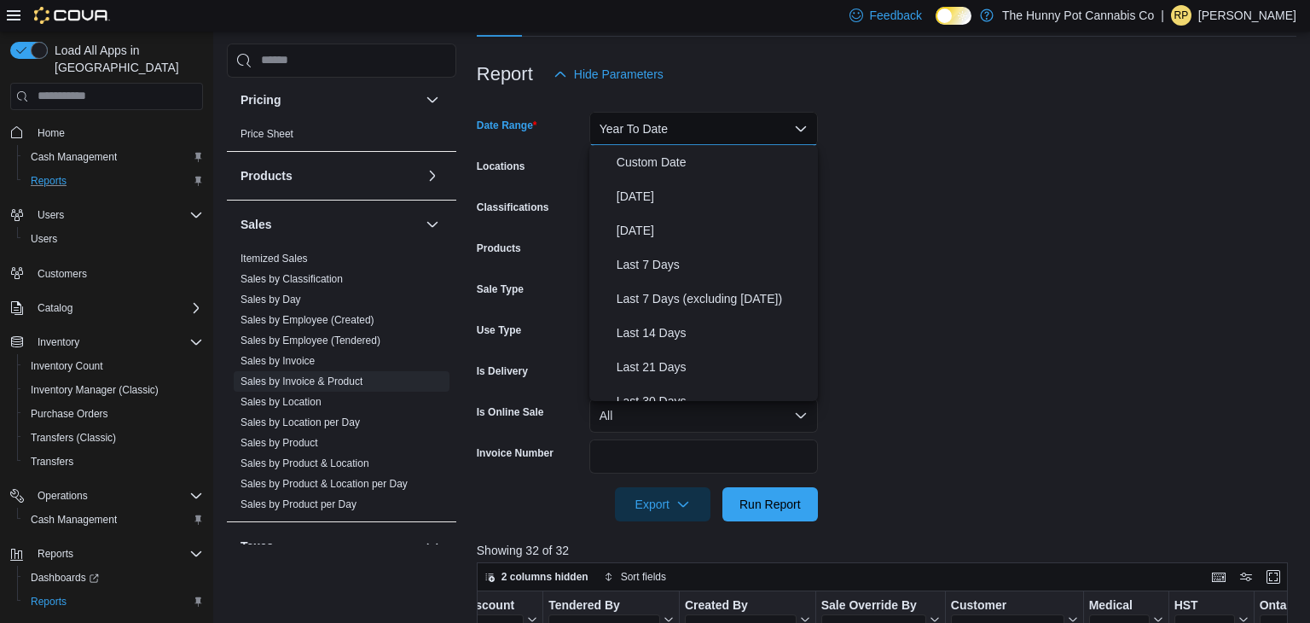
scroll to position [256, 0]
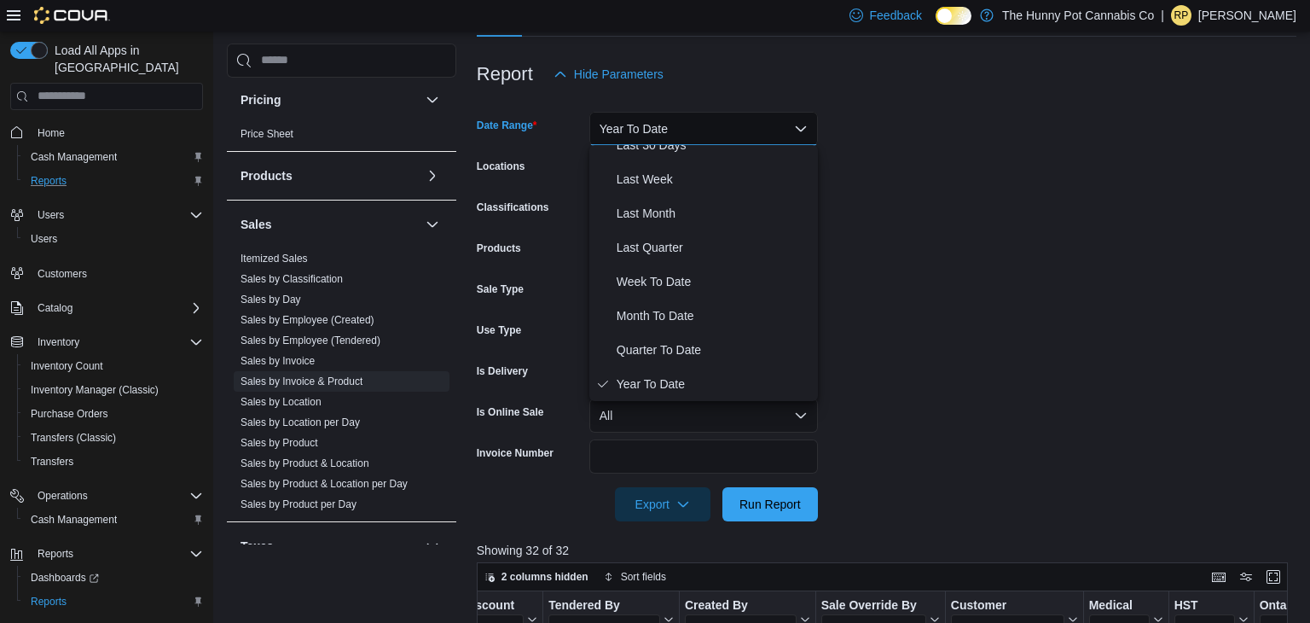
click at [1000, 267] on form "Date Range Year To Date Locations All Locations Classifications All Classificat…" at bounding box center [887, 306] width 820 height 430
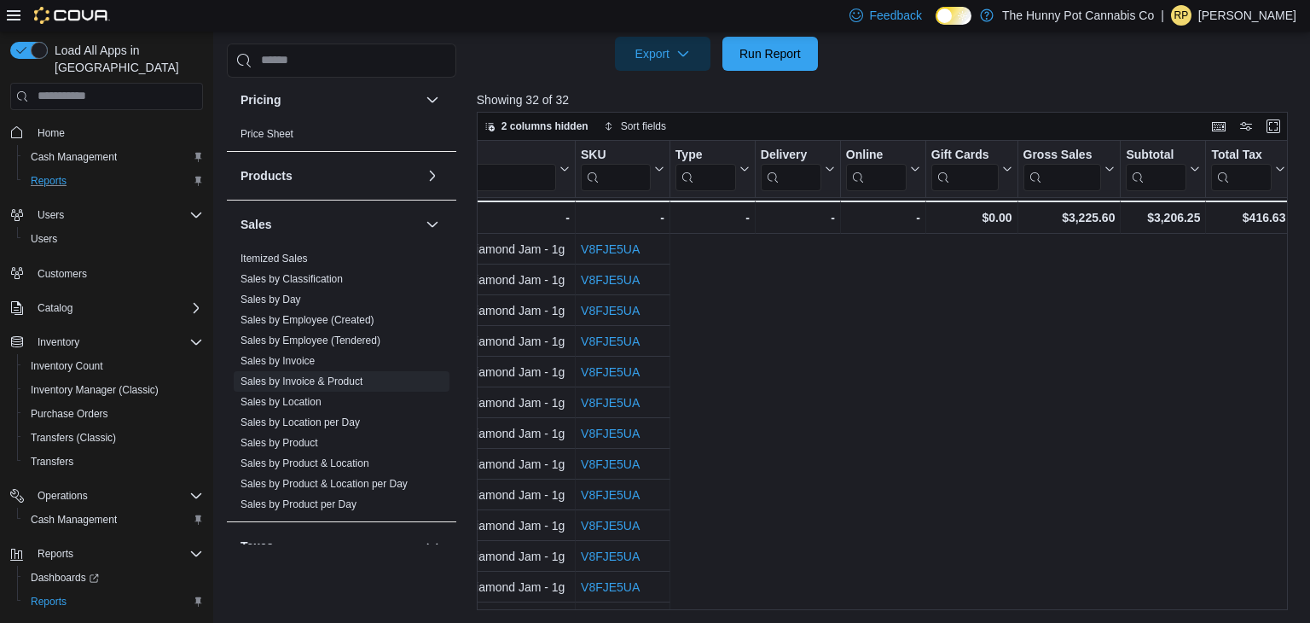
scroll to position [0, 0]
